Goal: Transaction & Acquisition: Subscribe to service/newsletter

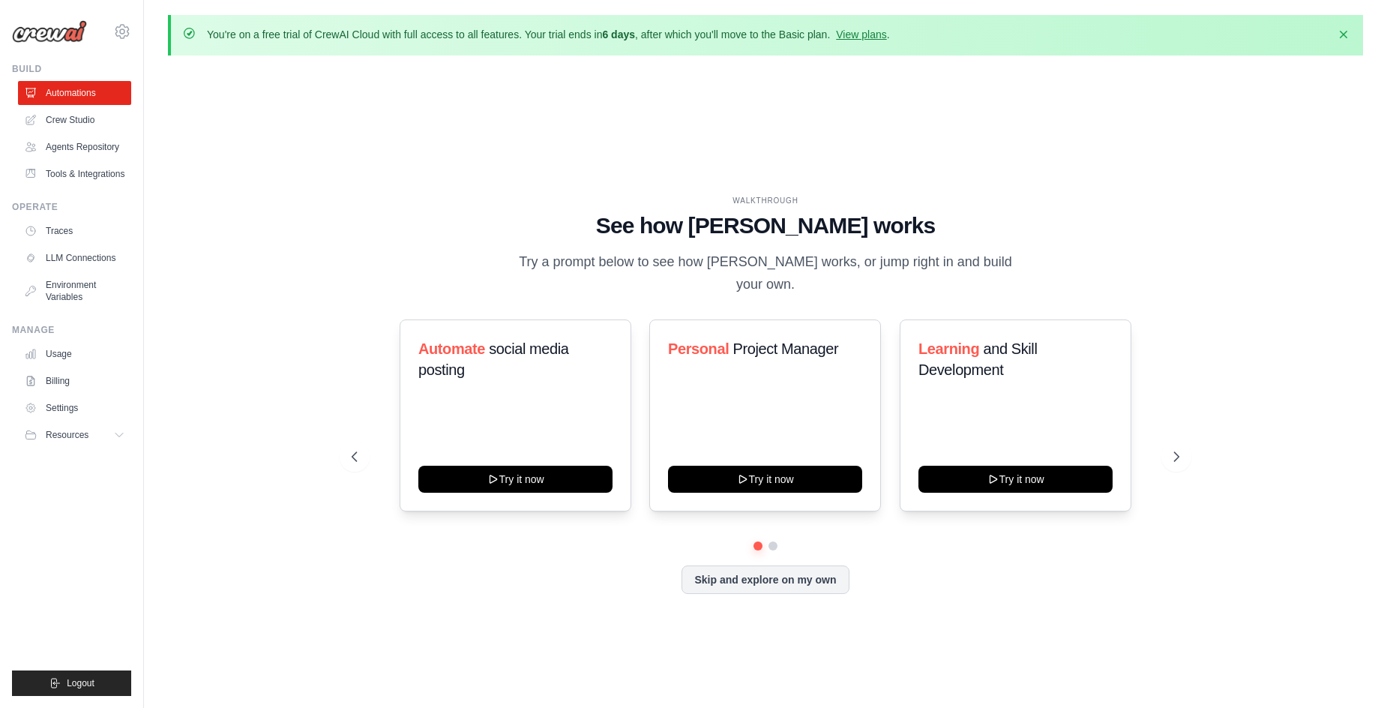
click at [1095, 225] on h1 "See how [PERSON_NAME] works" at bounding box center [766, 225] width 828 height 27
click at [66, 420] on link "Settings" at bounding box center [75, 408] width 113 height 24
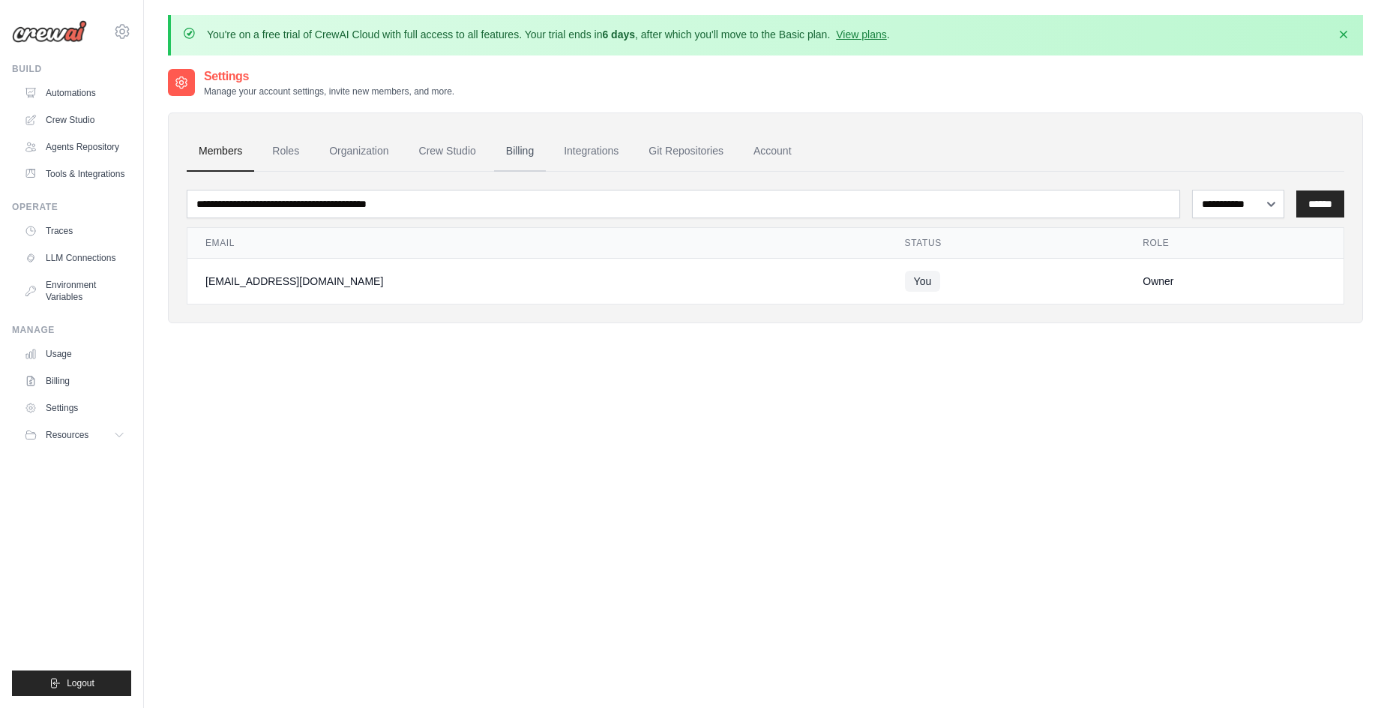
click at [525, 155] on link "Billing" at bounding box center [520, 151] width 52 height 40
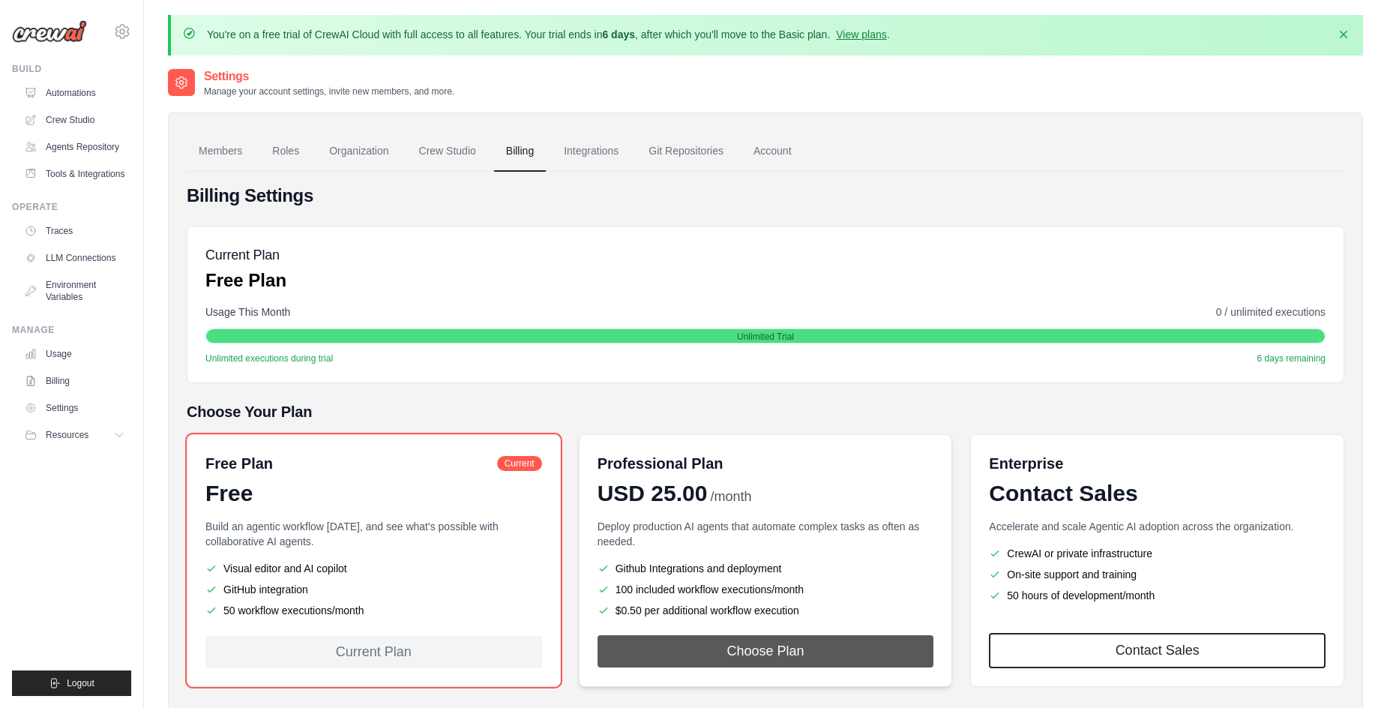
click at [749, 652] on button "Choose Plan" at bounding box center [766, 651] width 337 height 32
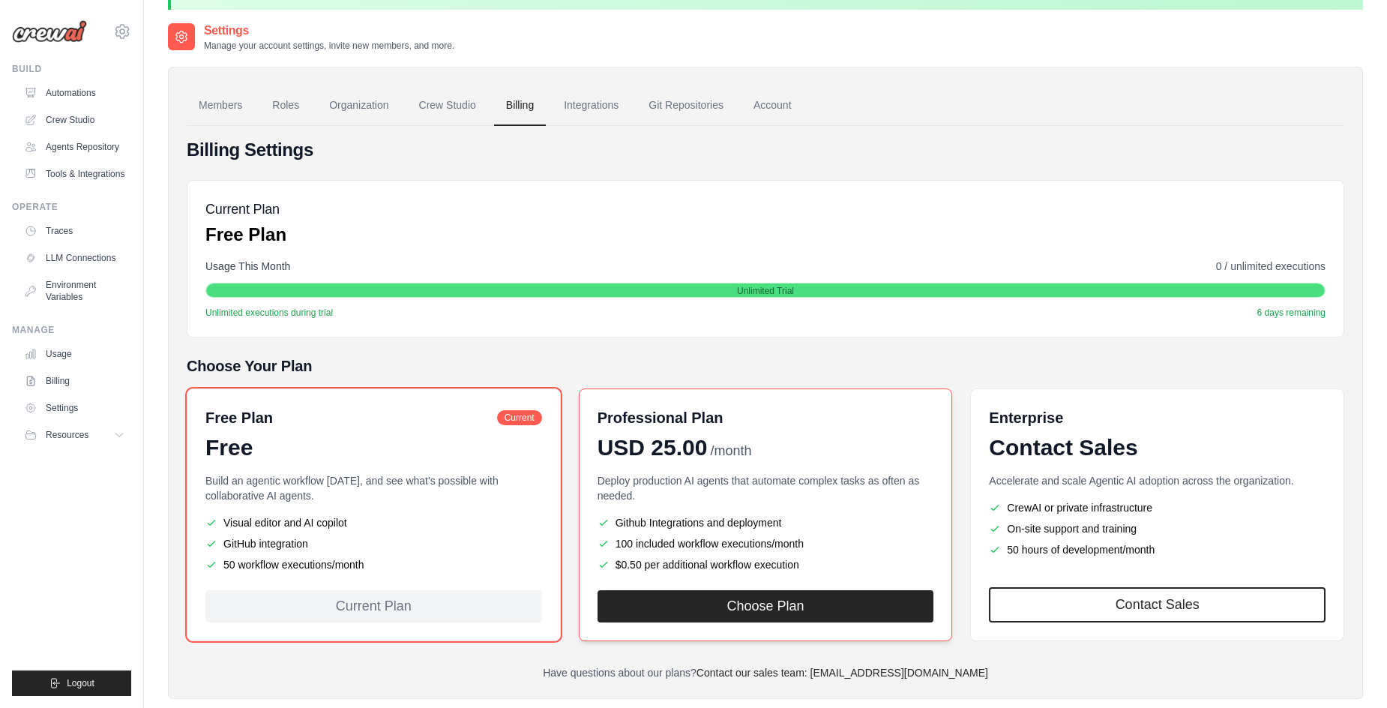
scroll to position [81, 0]
